Goal: Task Accomplishment & Management: Manage account settings

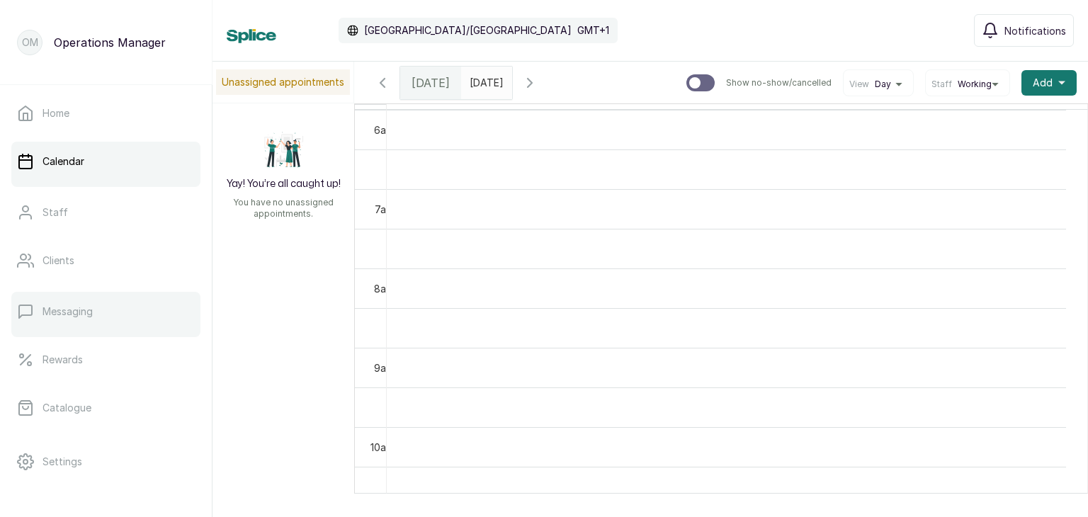
scroll to position [88, 0]
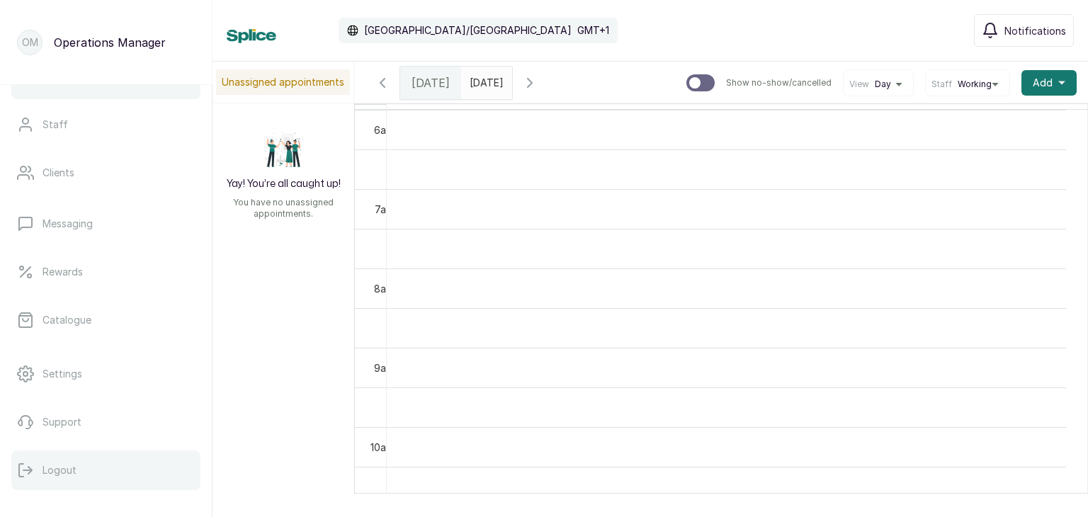
click at [36, 471] on button "Logout" at bounding box center [105, 470] width 189 height 40
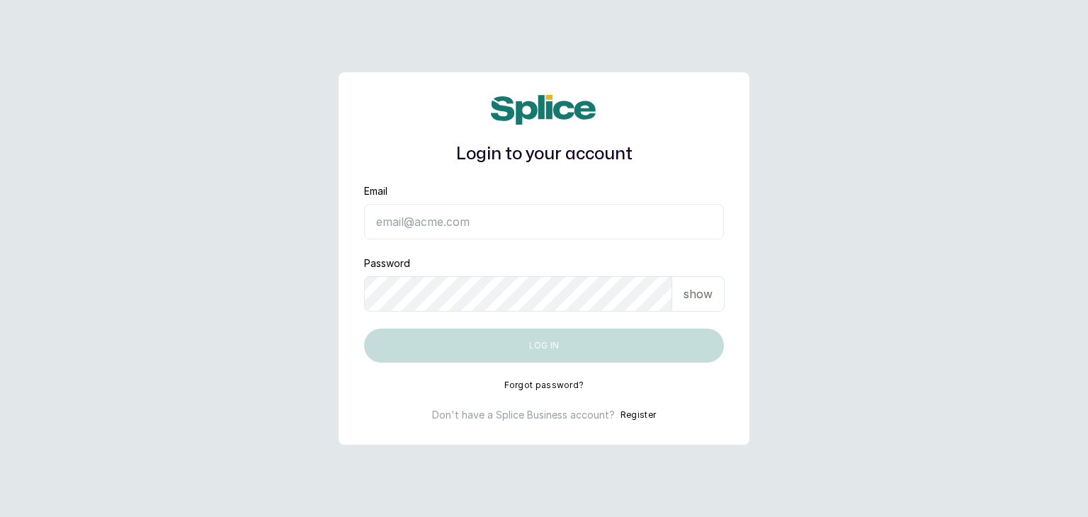
click at [435, 213] on input "Email" at bounding box center [544, 221] width 360 height 35
type input "operations@ajskylar.com"
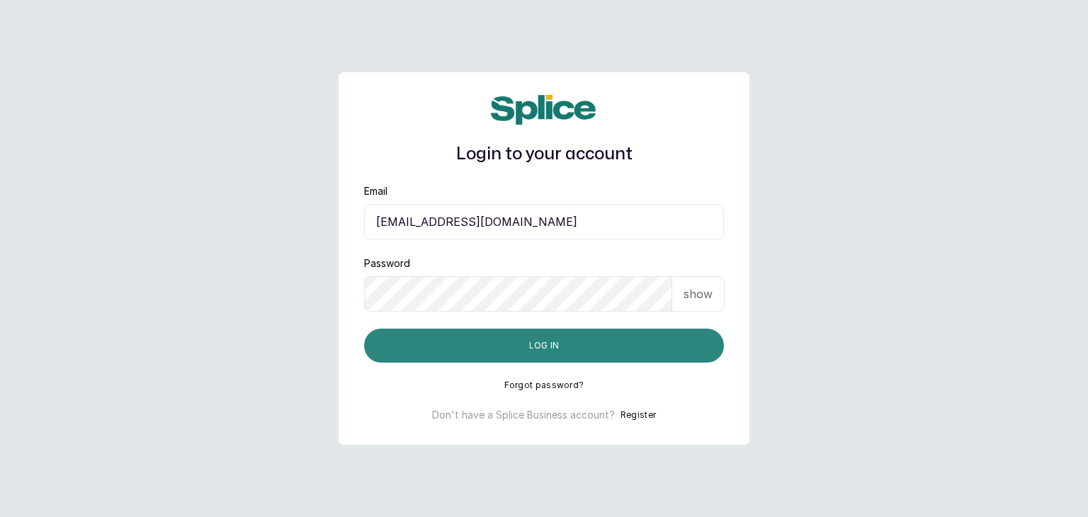
click at [398, 336] on button "Log in" at bounding box center [544, 346] width 360 height 34
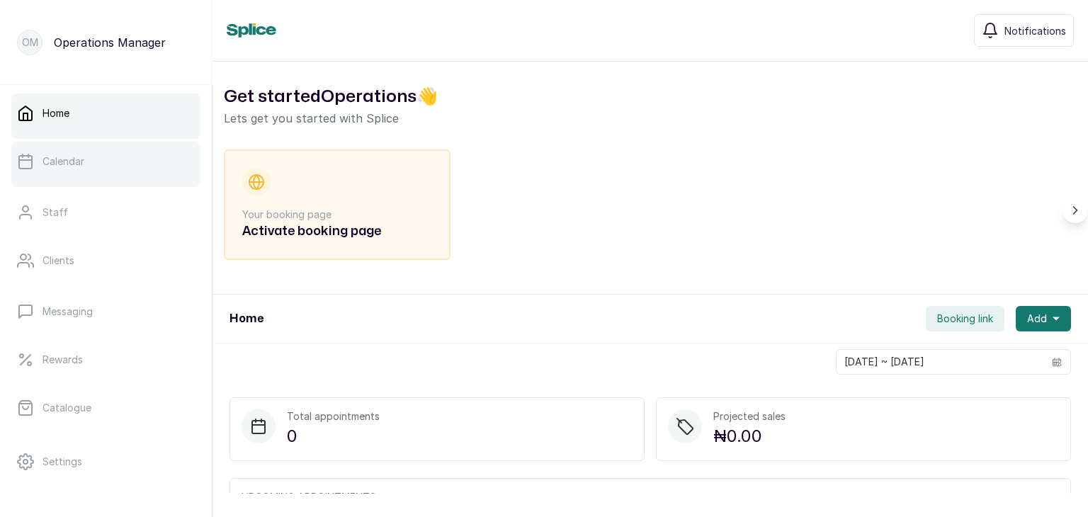
click at [94, 173] on link "Calendar" at bounding box center [105, 162] width 189 height 40
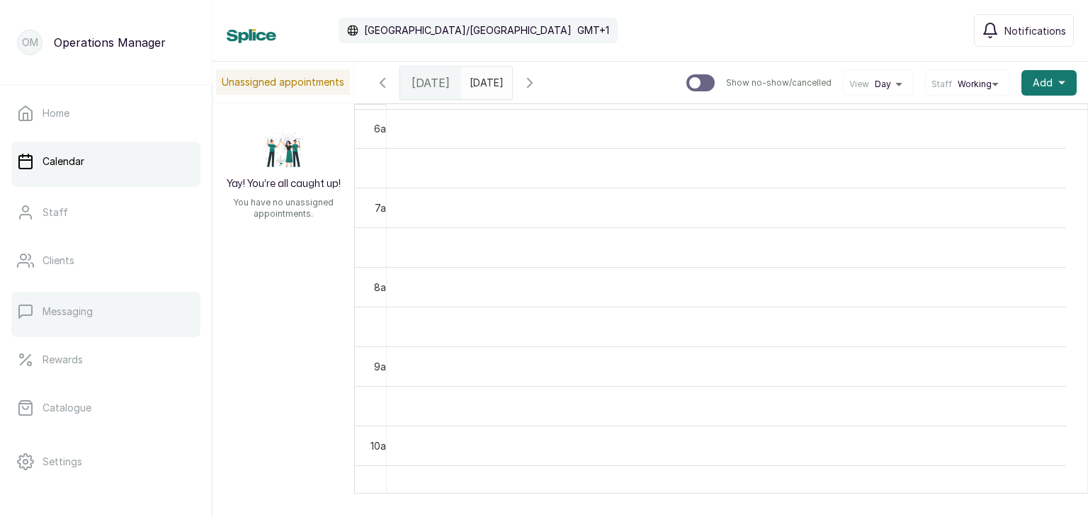
scroll to position [88, 0]
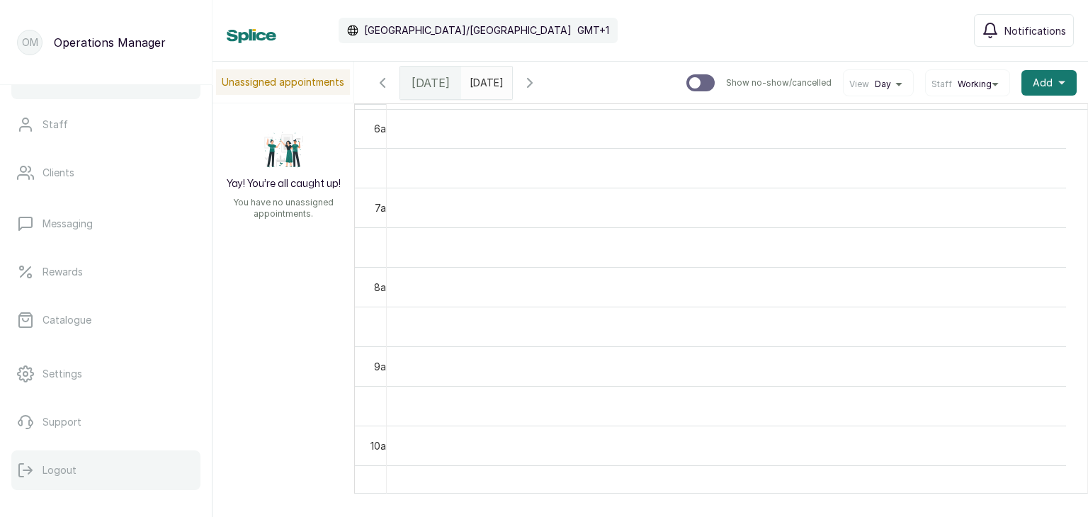
click at [30, 471] on icon at bounding box center [25, 470] width 13 height 13
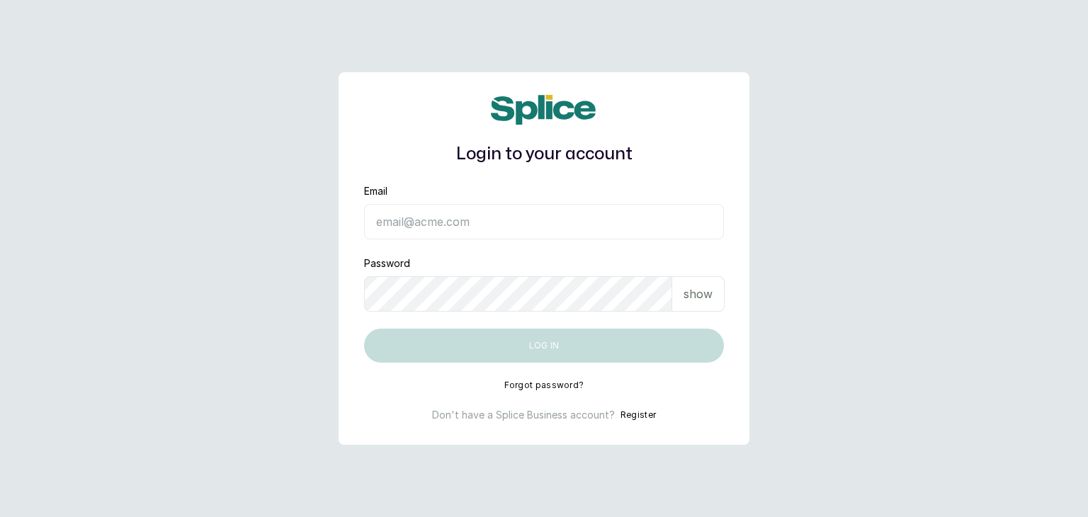
click at [464, 213] on input "Email" at bounding box center [544, 221] width 360 height 35
type input "[EMAIL_ADDRESS][DOMAIN_NAME]"
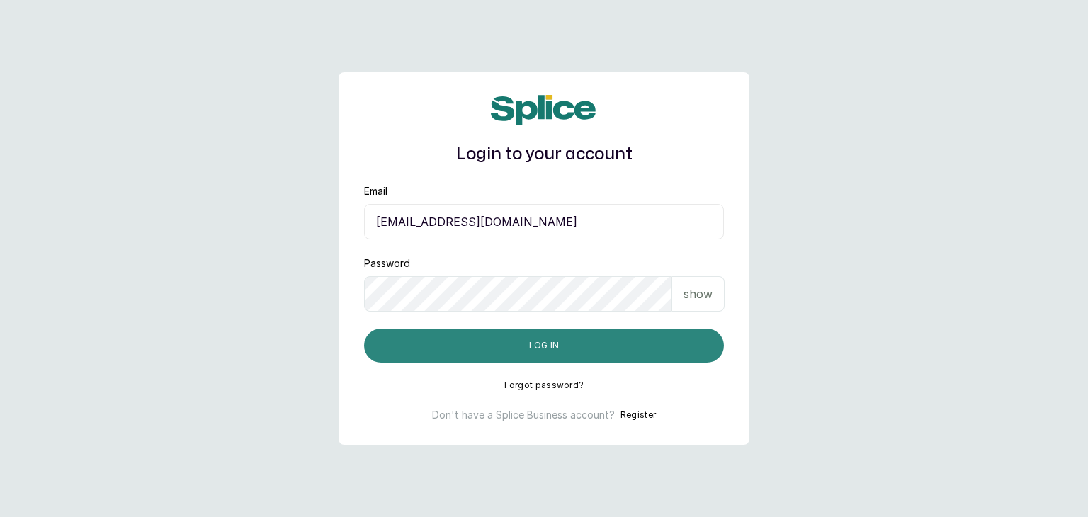
click at [386, 331] on button "Log in" at bounding box center [544, 346] width 360 height 34
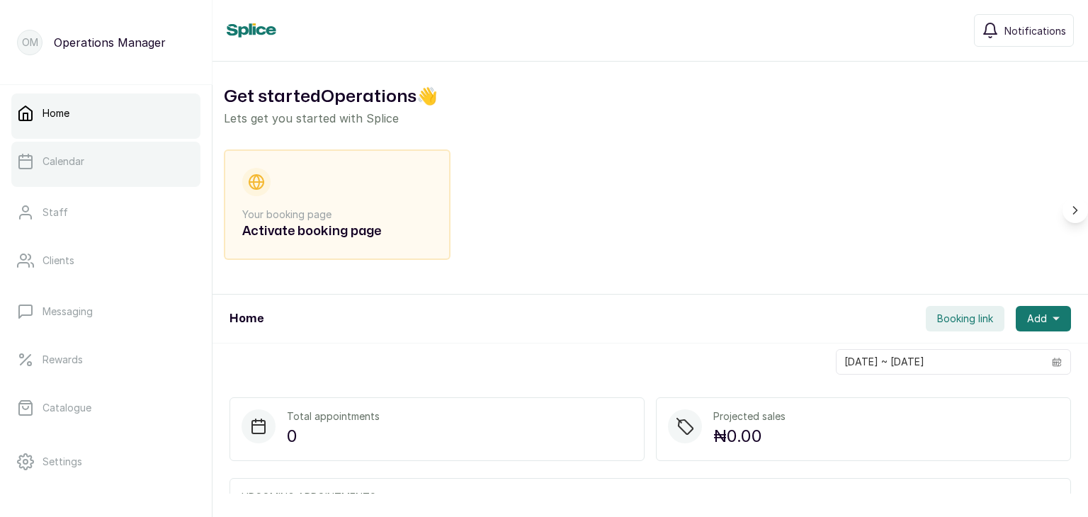
click at [81, 170] on link "Calendar" at bounding box center [105, 162] width 189 height 40
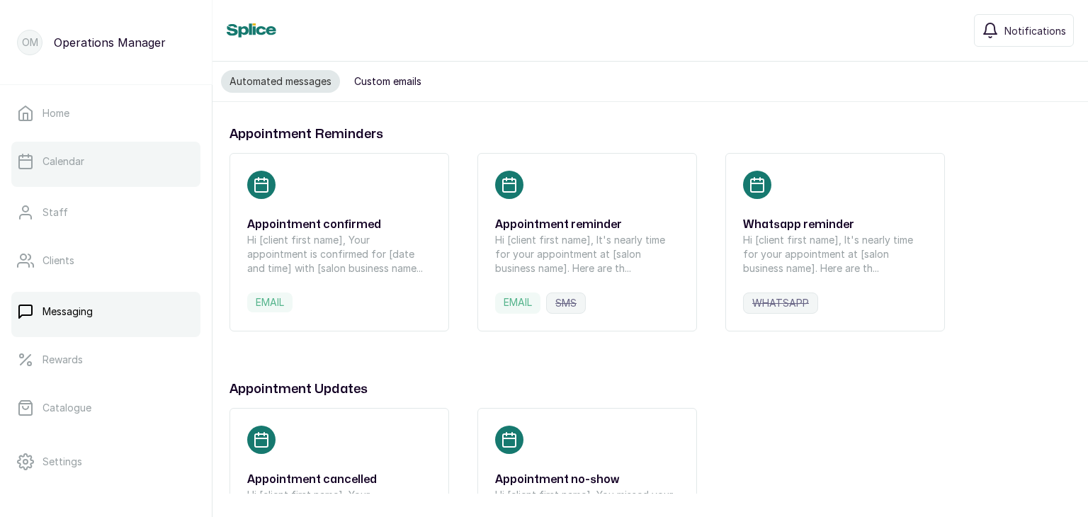
click at [76, 149] on link "Calendar" at bounding box center [105, 162] width 189 height 40
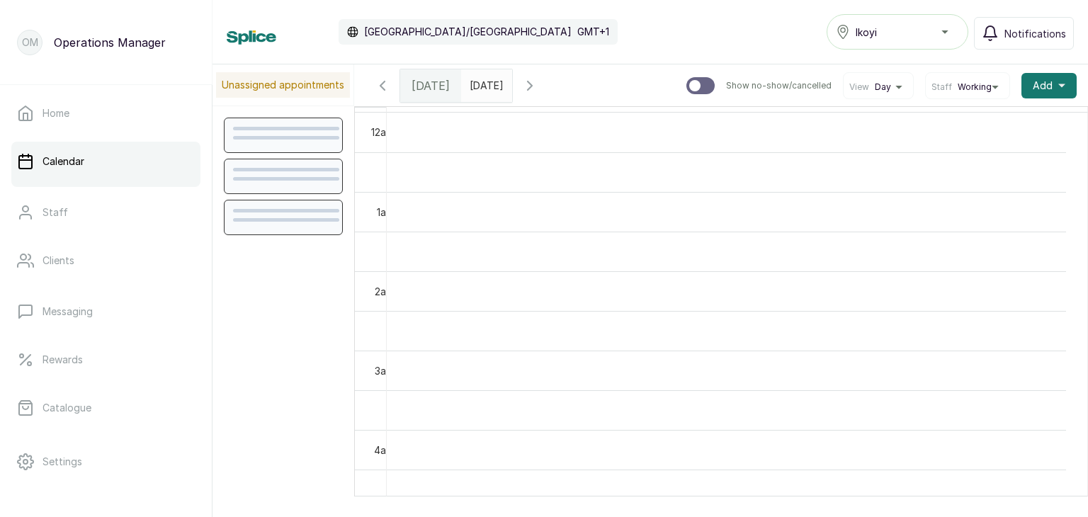
scroll to position [477, 0]
click at [950, 38] on div "Ikoyi" at bounding box center [897, 31] width 123 height 17
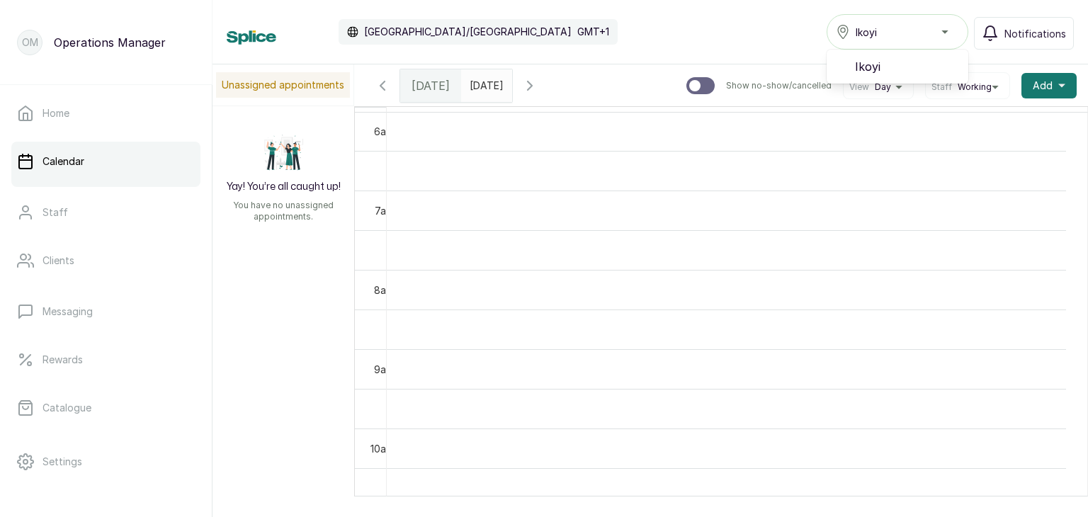
click at [776, 269] on td at bounding box center [726, 250] width 679 height 40
click at [947, 28] on div "Ikoyi" at bounding box center [897, 31] width 123 height 17
click at [920, 64] on span "Ikoyi" at bounding box center [906, 66] width 102 height 17
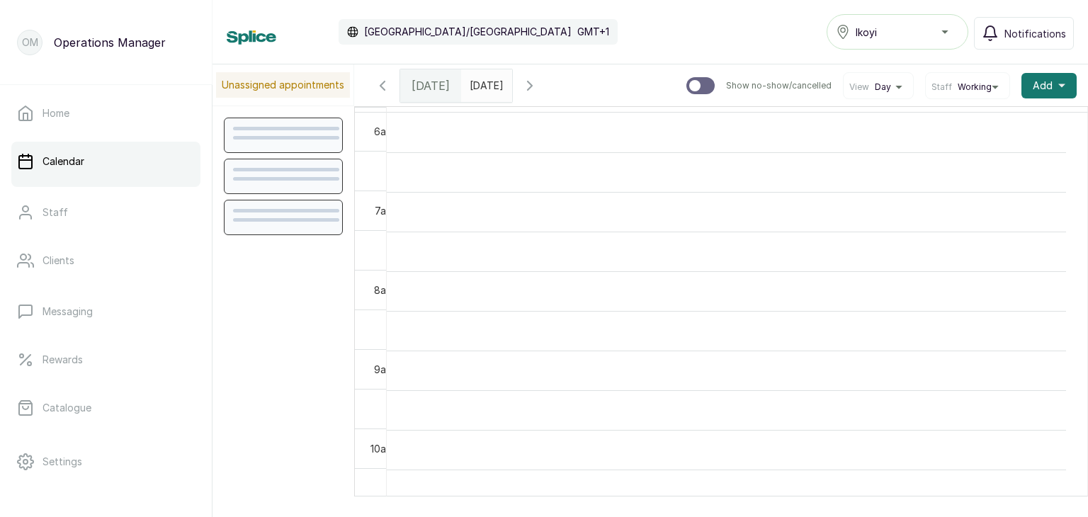
scroll to position [477, 0]
click at [955, 33] on div "Ikoyi" at bounding box center [897, 31] width 123 height 17
click at [852, 230] on td at bounding box center [726, 210] width 679 height 40
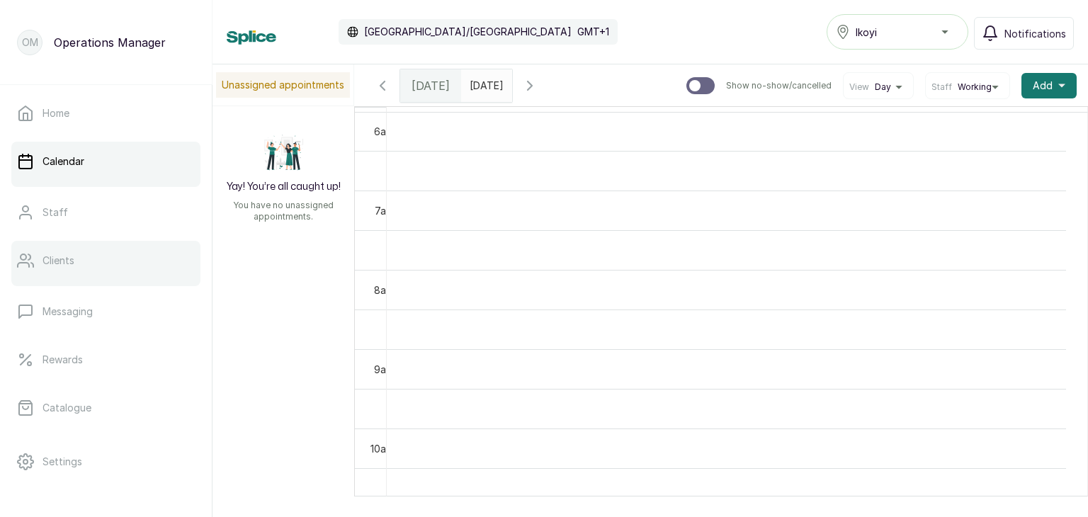
scroll to position [88, 0]
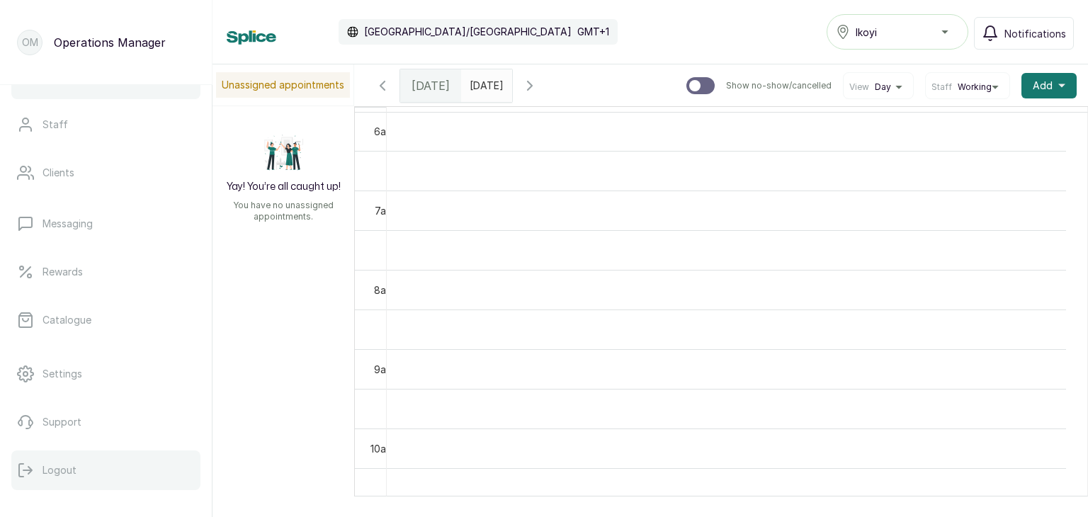
click at [55, 484] on button "Logout" at bounding box center [105, 470] width 189 height 40
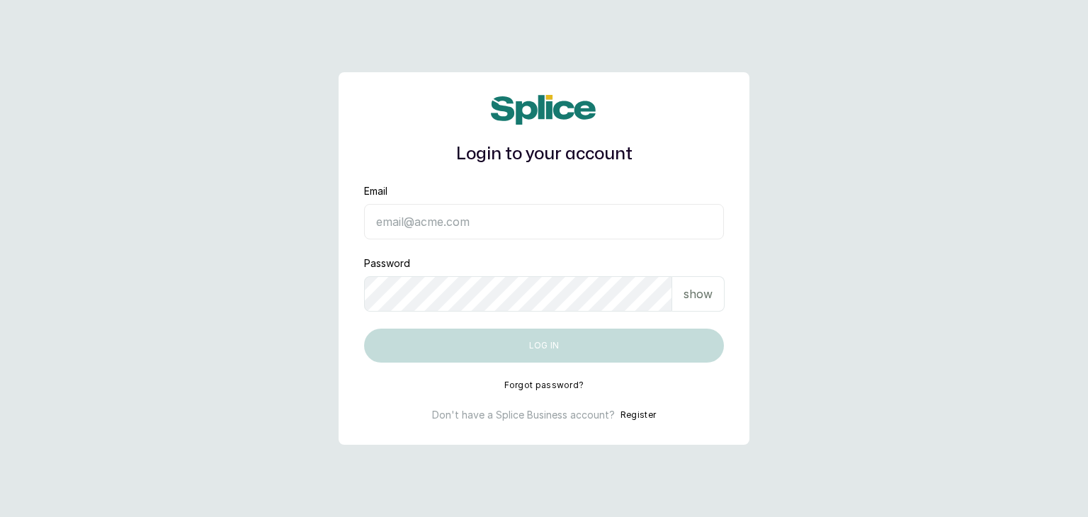
click at [445, 216] on input "Email" at bounding box center [544, 221] width 360 height 35
type input "[EMAIL_ADDRESS][DOMAIN_NAME]"
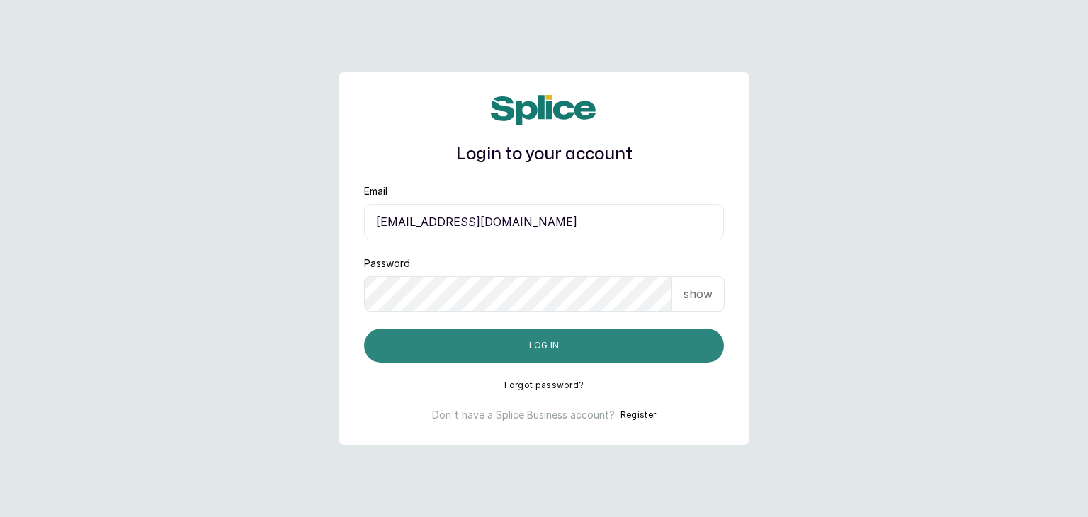
click at [414, 355] on button "Log in" at bounding box center [544, 346] width 360 height 34
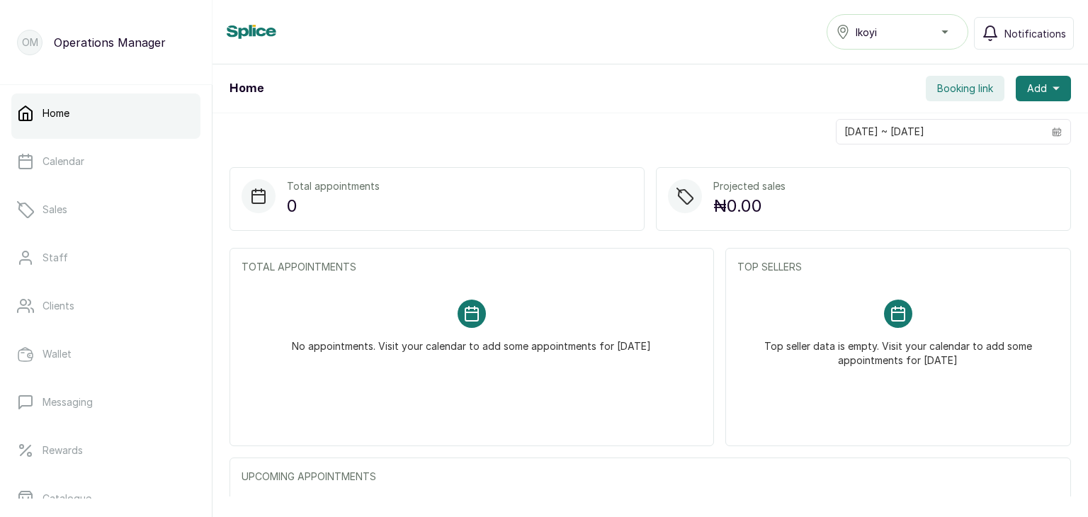
click at [946, 21] on button "Ikoyi" at bounding box center [897, 31] width 142 height 35
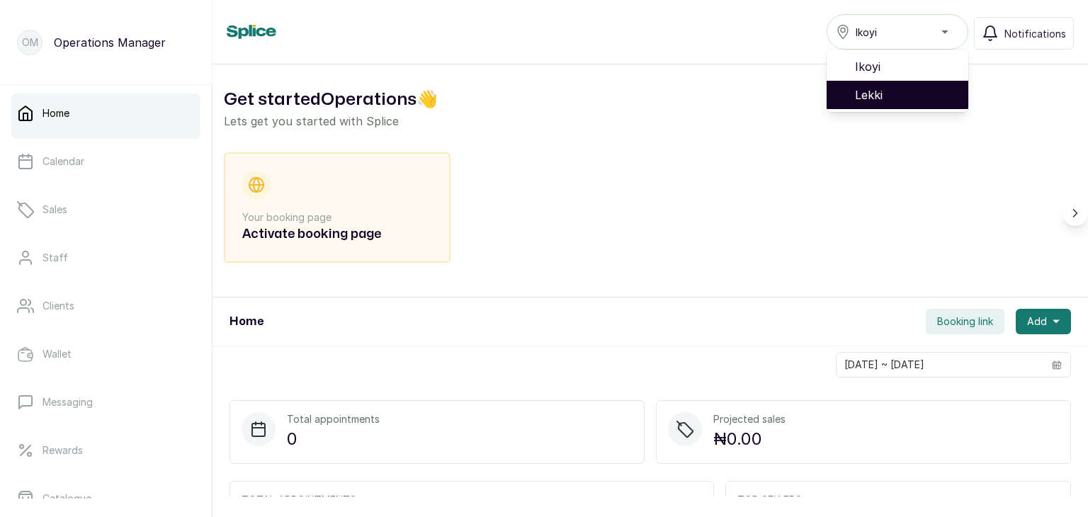
click at [857, 95] on span "Lekki" at bounding box center [906, 94] width 102 height 17
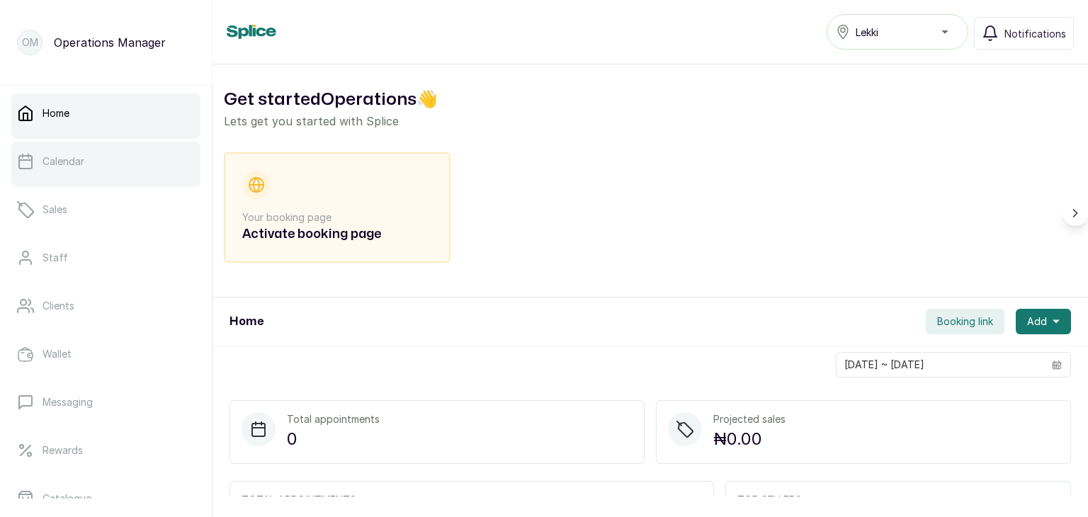
click at [127, 182] on div at bounding box center [105, 184] width 189 height 6
click at [130, 162] on link "Calendar" at bounding box center [105, 162] width 189 height 40
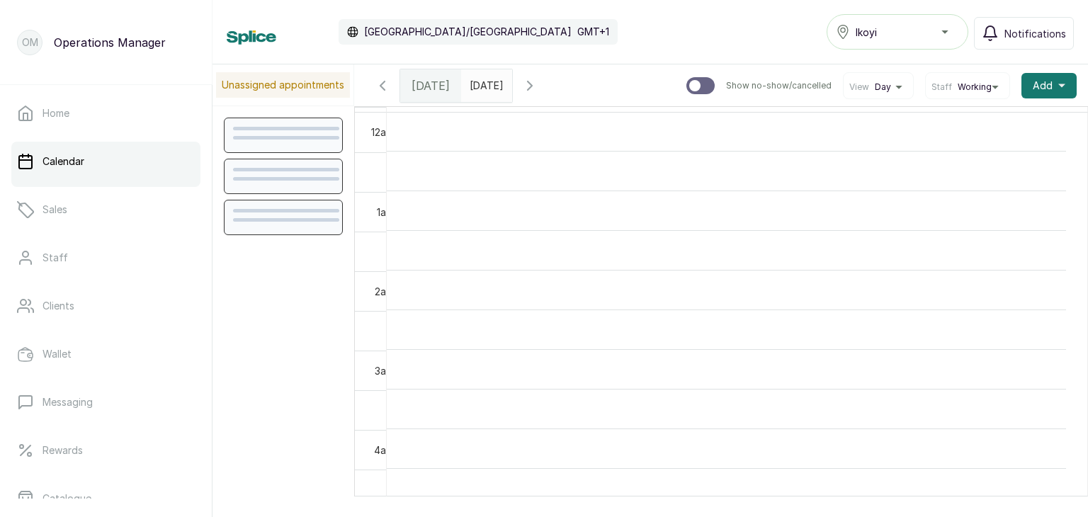
scroll to position [477, 0]
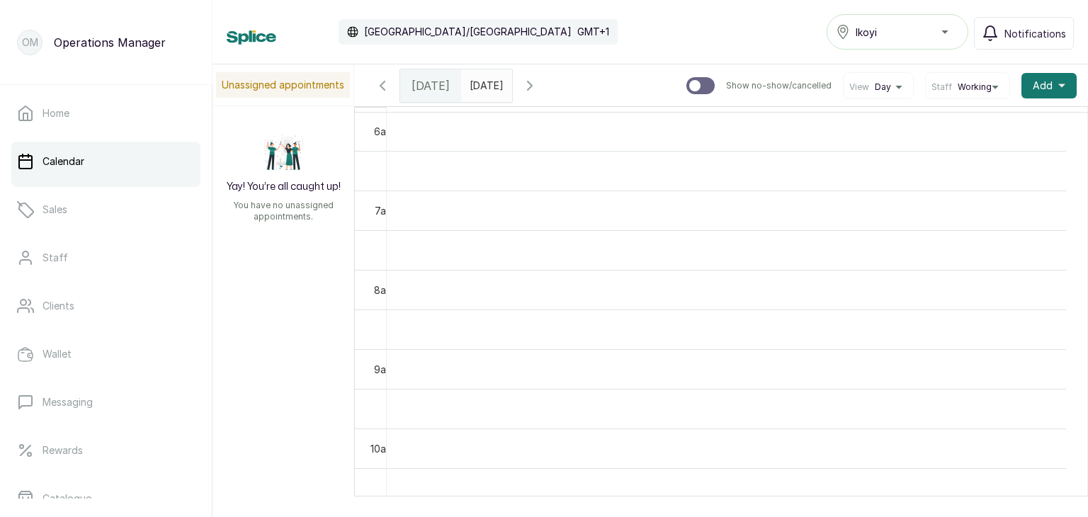
click at [945, 29] on div "Ikoyi" at bounding box center [897, 31] width 123 height 17
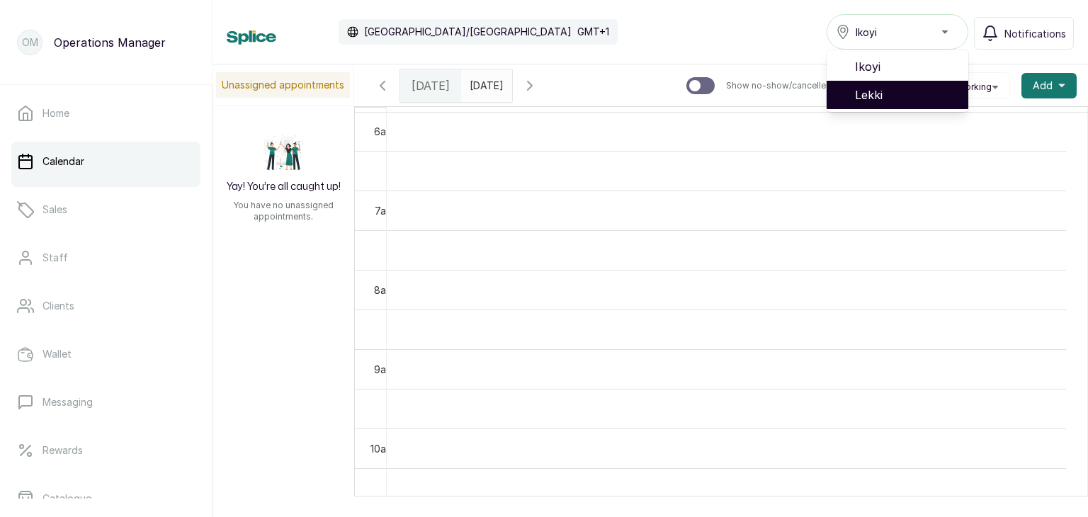
click at [905, 89] on span "Lekki" at bounding box center [906, 94] width 102 height 17
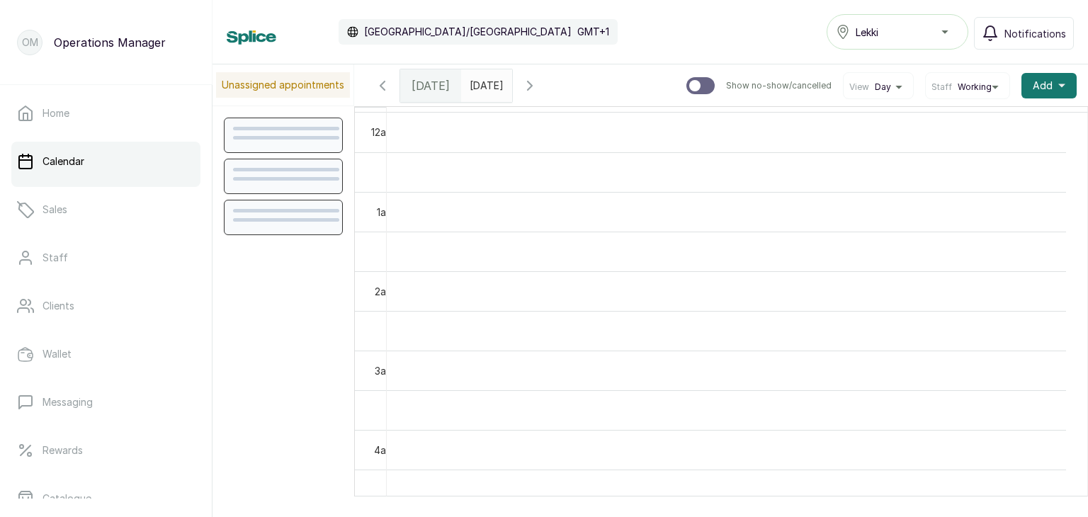
scroll to position [477, 0]
click at [76, 218] on link "Sales" at bounding box center [105, 210] width 189 height 40
